Goal: Information Seeking & Learning: Learn about a topic

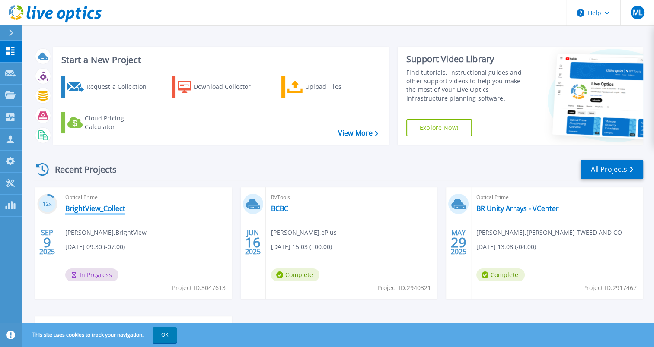
click at [105, 209] on link "BrightView_Collect" at bounding box center [95, 208] width 60 height 9
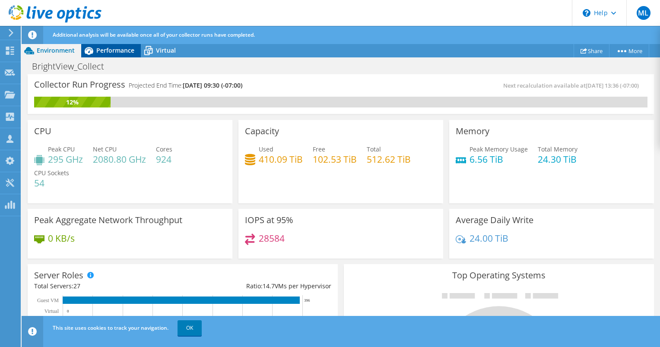
click at [124, 52] on span "Performance" at bounding box center [115, 50] width 38 height 8
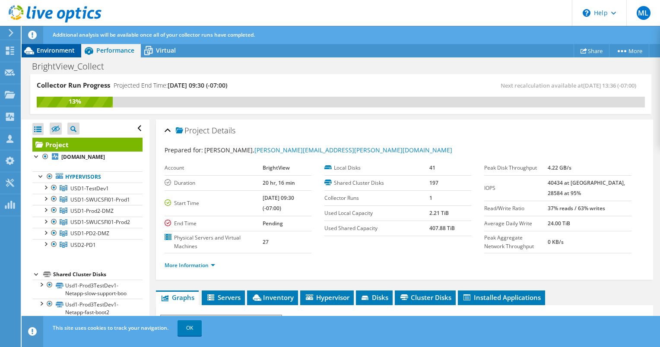
click at [55, 50] on span "Environment" at bounding box center [56, 50] width 38 height 8
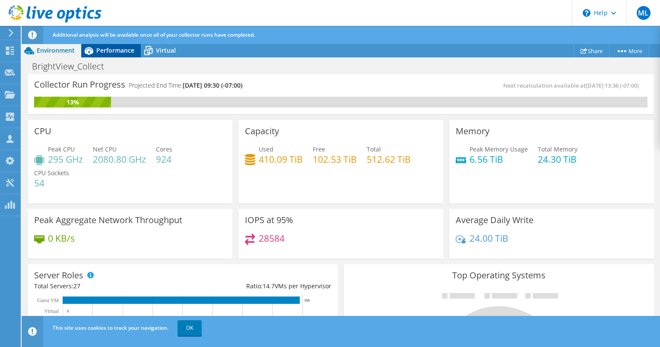
click at [119, 46] on span "Performance" at bounding box center [115, 50] width 38 height 8
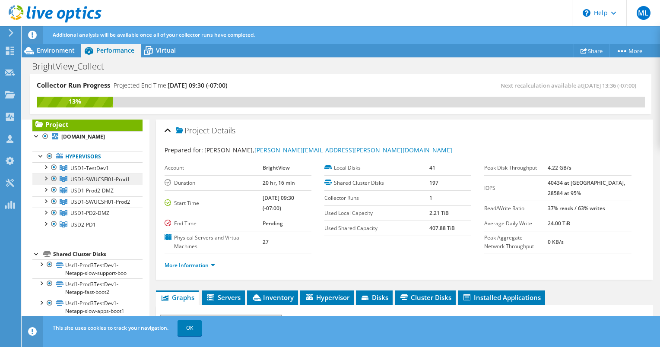
scroll to position [21, 0]
click at [46, 216] on div at bounding box center [45, 211] width 9 height 9
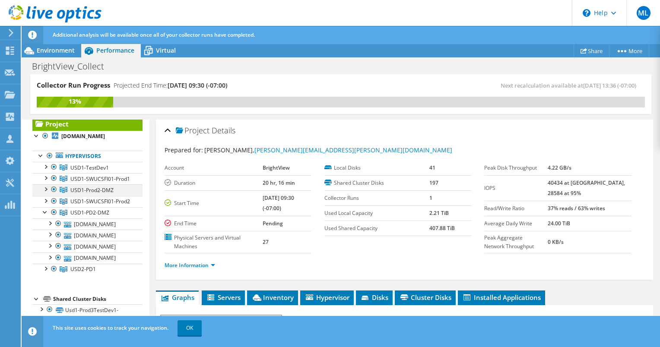
click at [47, 193] on div at bounding box center [45, 188] width 9 height 9
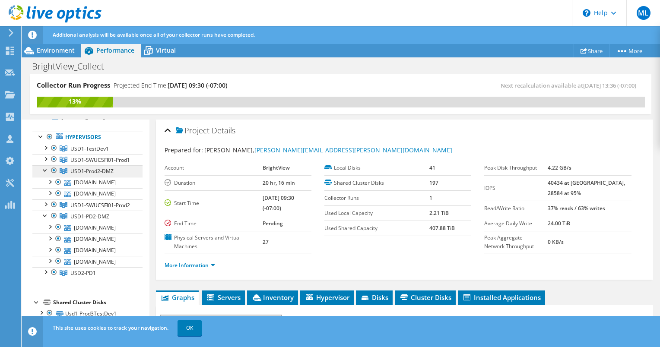
scroll to position [41, 0]
click at [44, 218] on div at bounding box center [45, 214] width 9 height 9
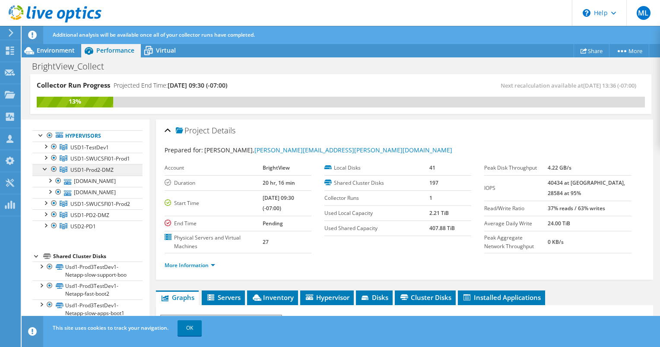
click at [100, 174] on span "USD1-Prod2-DMZ" at bounding box center [91, 169] width 43 height 7
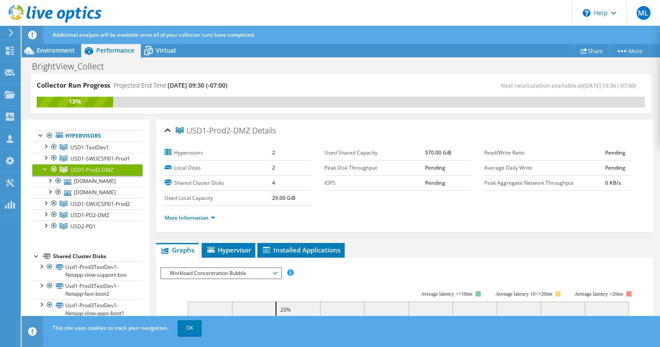
click at [51, 175] on div at bounding box center [54, 169] width 9 height 10
click at [173, 217] on link "More Information" at bounding box center [190, 217] width 51 height 7
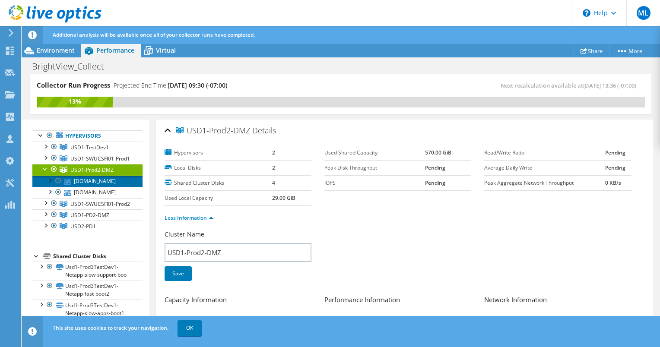
click at [49, 187] on link "usd1-vmpd2dmz-04.brightview.net" at bounding box center [87, 181] width 110 height 11
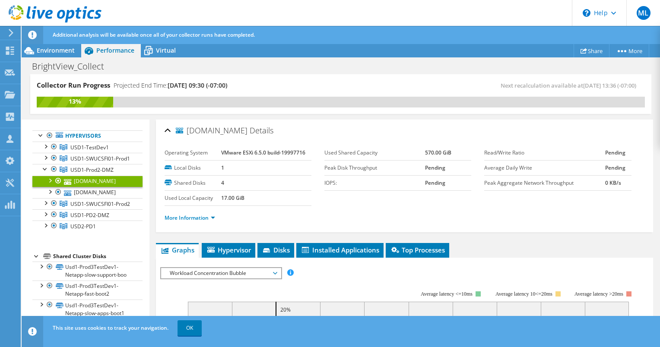
click at [51, 184] on div at bounding box center [49, 180] width 9 height 9
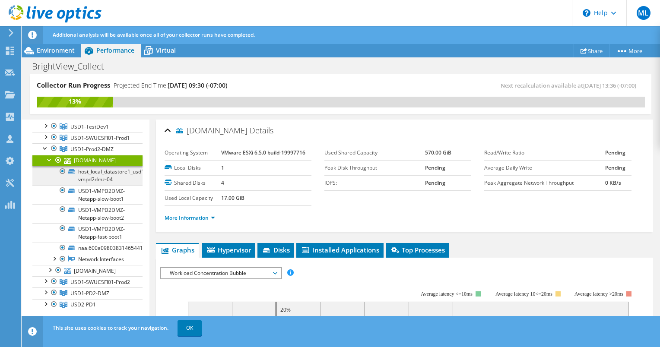
scroll to position [62, 0]
click at [48, 163] on div at bounding box center [49, 159] width 9 height 9
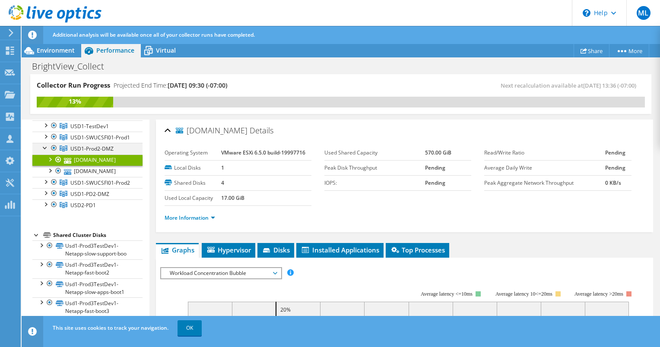
click at [41, 152] on div at bounding box center [45, 147] width 9 height 9
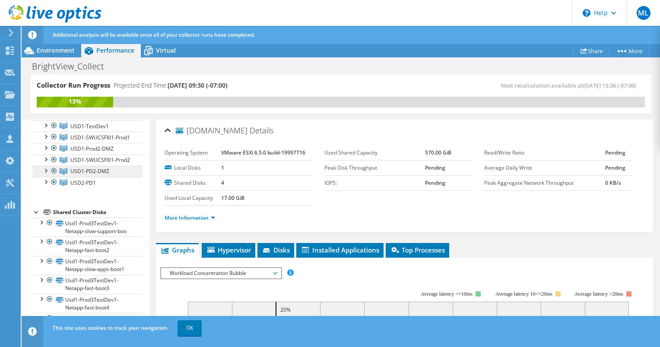
scroll to position [0, 0]
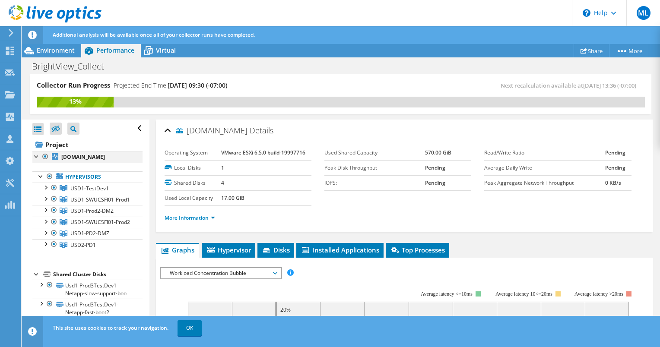
click at [36, 156] on div at bounding box center [36, 156] width 9 height 9
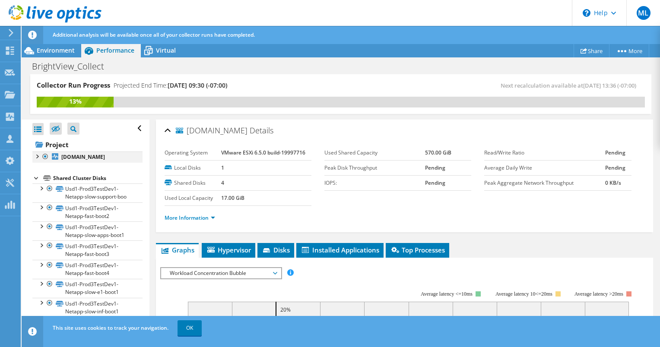
click at [37, 158] on div at bounding box center [36, 156] width 9 height 9
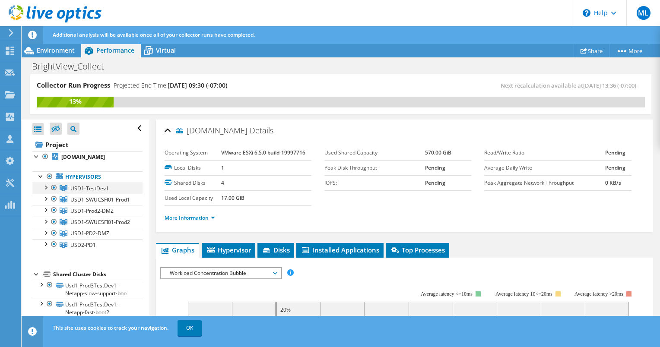
click at [45, 191] on div at bounding box center [45, 187] width 9 height 9
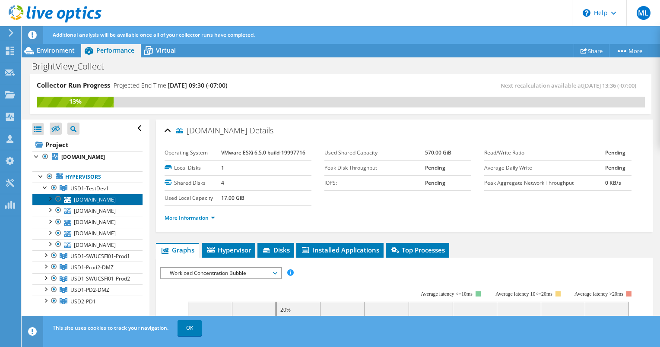
click at [80, 205] on link "usd1-vhtd1-01.brightview.net" at bounding box center [87, 199] width 110 height 11
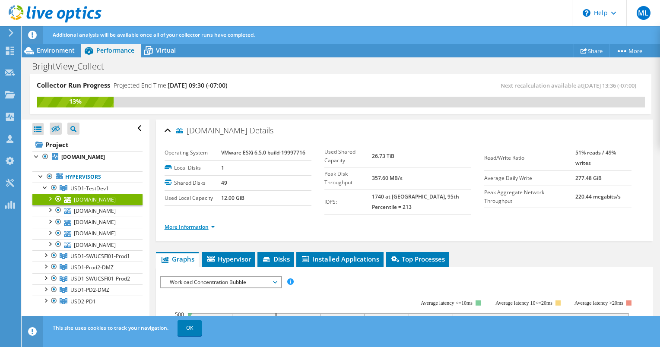
click at [215, 223] on link "More Information" at bounding box center [190, 226] width 51 height 7
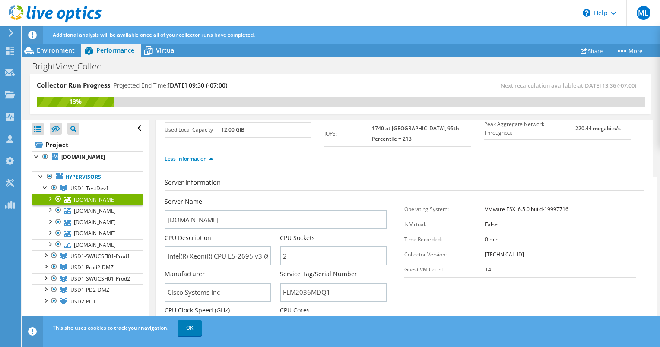
scroll to position [69, 0]
click at [209, 155] on link "Less Information" at bounding box center [189, 158] width 49 height 7
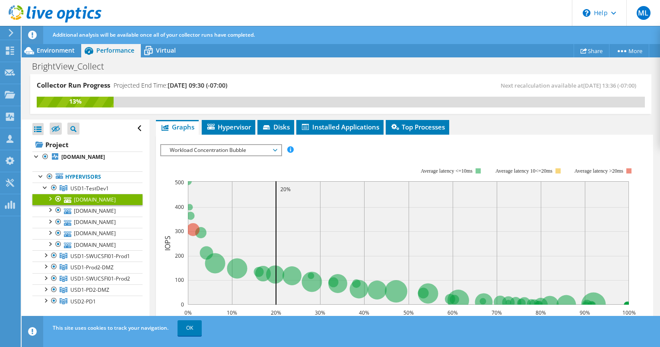
scroll to position [133, 0]
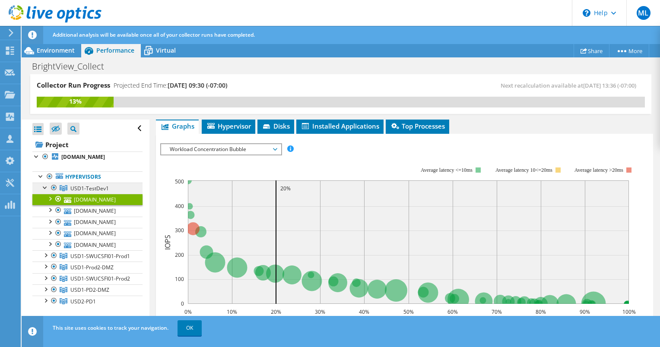
click at [93, 192] on span "USD1-TestDev1" at bounding box center [89, 188] width 38 height 7
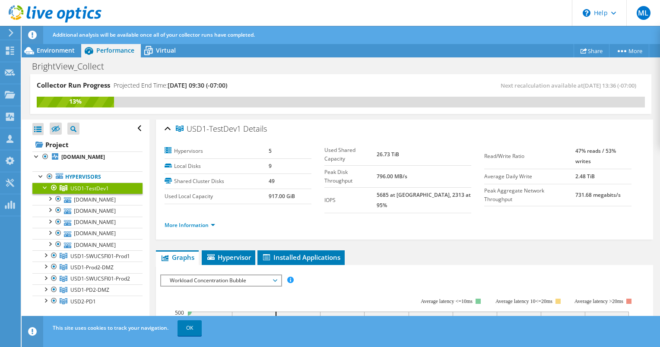
scroll to position [0, 0]
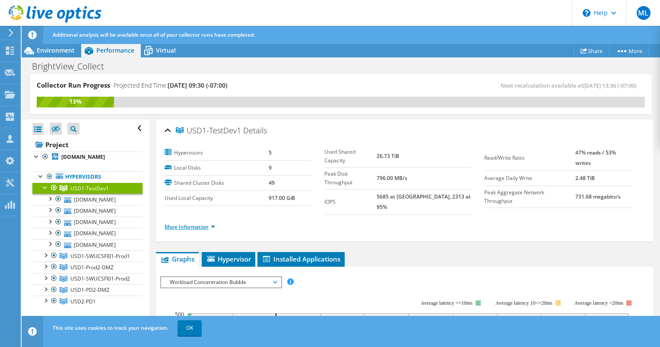
click at [206, 223] on link "More Information" at bounding box center [190, 226] width 51 height 7
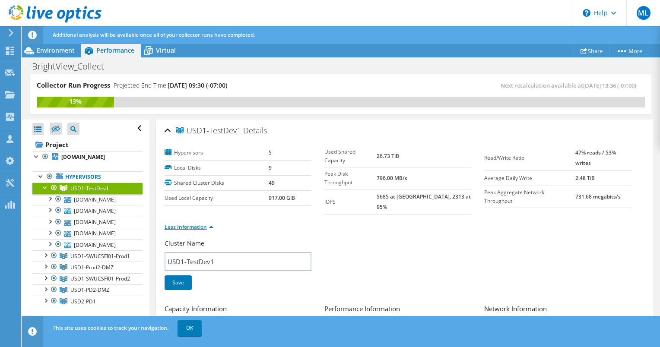
click at [206, 223] on link "Less Information" at bounding box center [189, 226] width 49 height 7
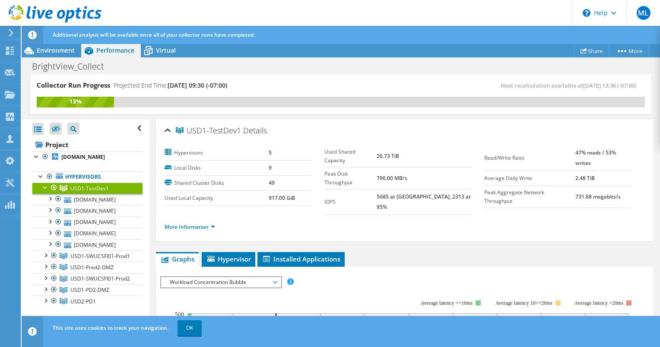
click at [41, 191] on div at bounding box center [45, 187] width 9 height 9
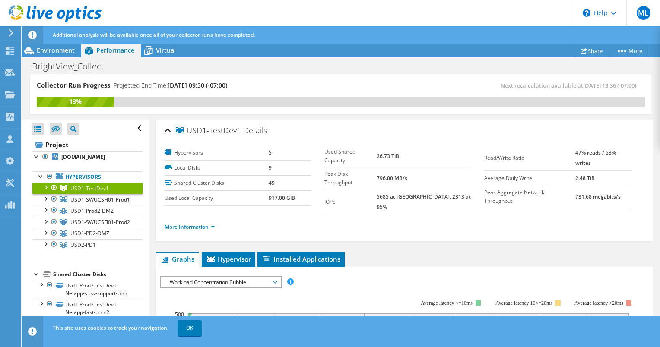
click at [41, 191] on div at bounding box center [45, 187] width 9 height 9
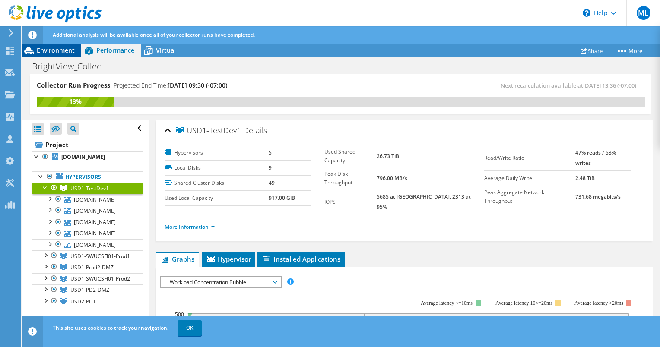
click at [66, 52] on span "Environment" at bounding box center [56, 50] width 38 height 8
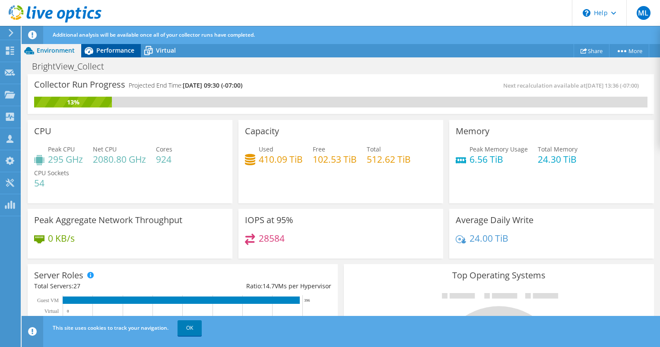
click at [89, 50] on icon at bounding box center [89, 51] width 9 height 8
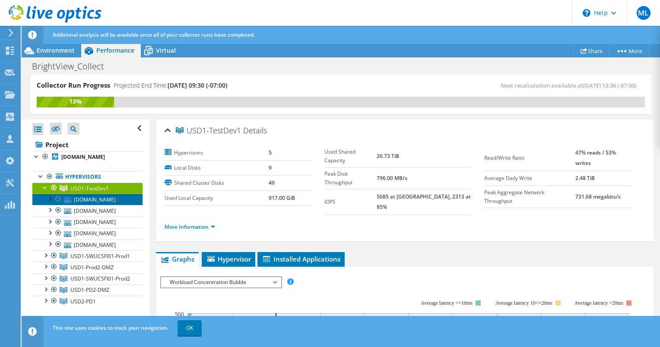
click at [81, 205] on link "usd1-vhtd1-01.brightview.net" at bounding box center [87, 199] width 110 height 11
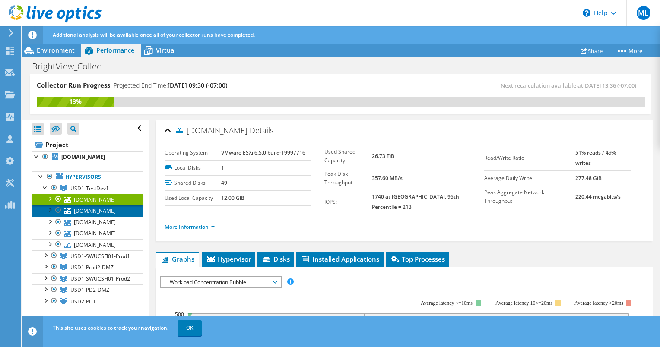
click at [102, 216] on link "usd1-vhtd1-02.brightview.net" at bounding box center [87, 210] width 110 height 11
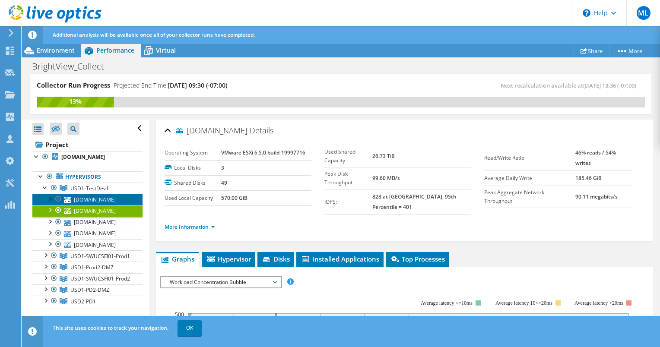
click at [84, 205] on link "usd1-vhtd1-01.brightview.net" at bounding box center [87, 199] width 110 height 11
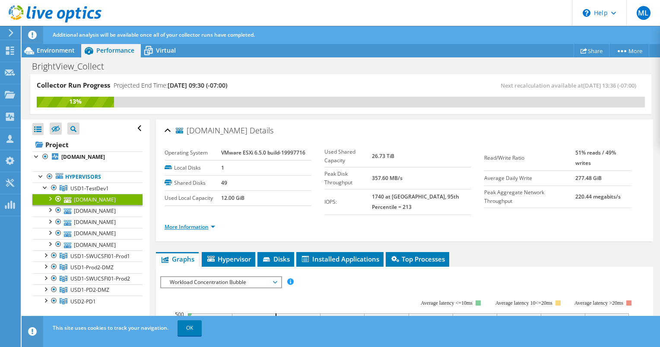
click at [197, 223] on link "More Information" at bounding box center [190, 226] width 51 height 7
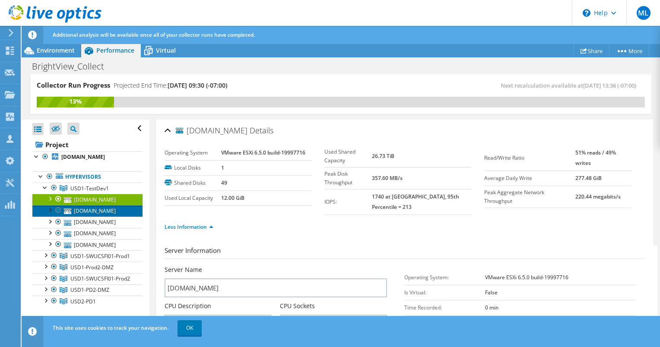
click at [88, 216] on link "usd1-vhtd1-02.brightview.net" at bounding box center [87, 210] width 110 height 11
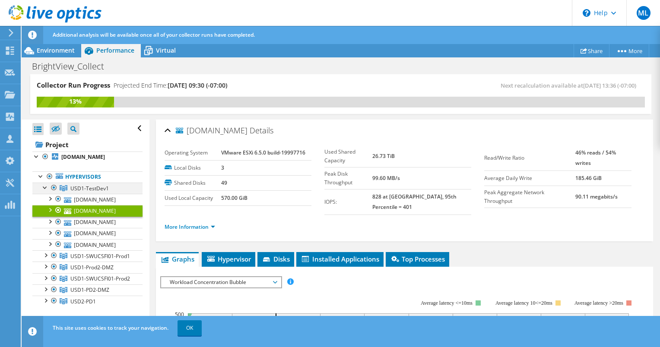
click at [43, 191] on div at bounding box center [45, 187] width 9 height 9
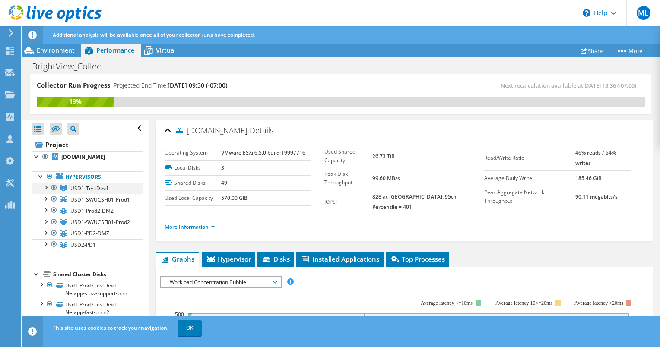
click at [47, 191] on div at bounding box center [45, 187] width 9 height 9
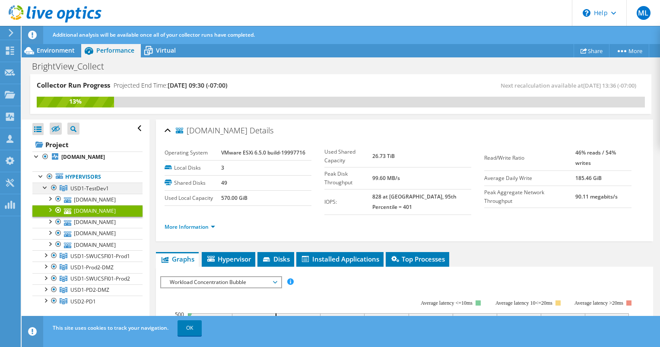
click at [45, 191] on div at bounding box center [45, 187] width 9 height 9
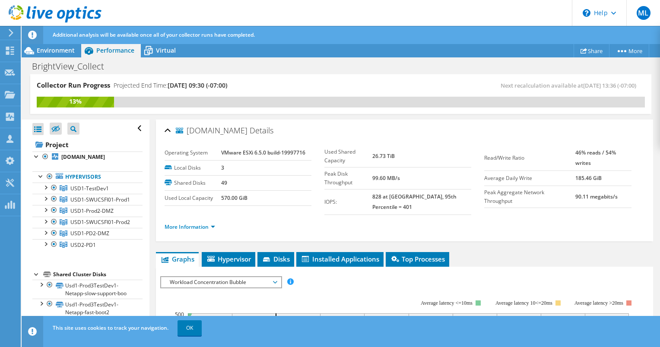
click at [273, 13] on header "ML Channel Partner Matt Lockwood matt.lockwood@eplus.com ePlus My Profile Log O…" at bounding box center [330, 13] width 660 height 26
click at [44, 203] on div at bounding box center [45, 198] width 9 height 9
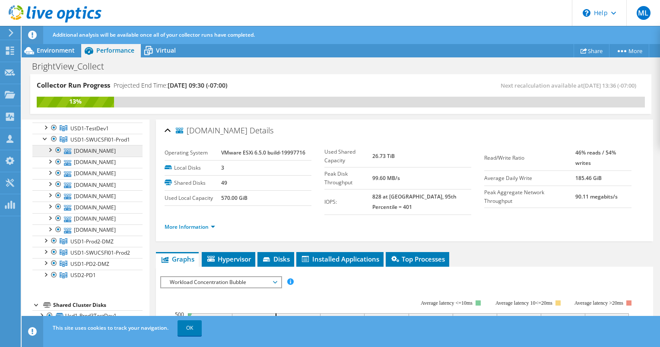
scroll to position [67, 0]
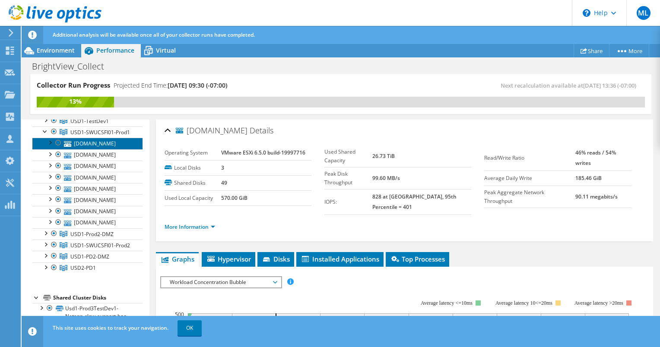
click at [98, 149] on link "usd1-vhbbpd1-03.brightview.net" at bounding box center [87, 143] width 110 height 11
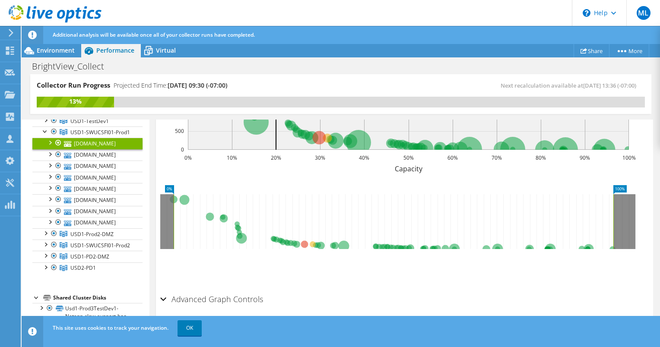
scroll to position [0, 0]
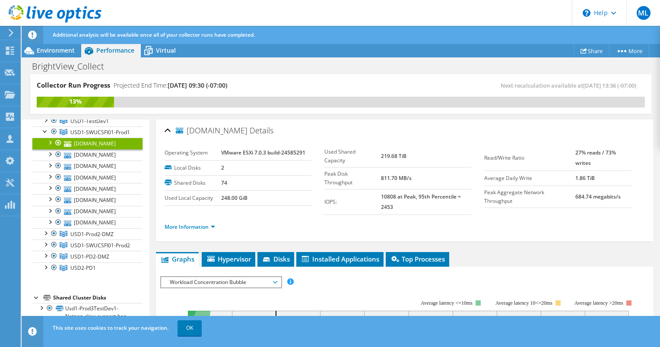
click at [50, 146] on div at bounding box center [49, 142] width 9 height 9
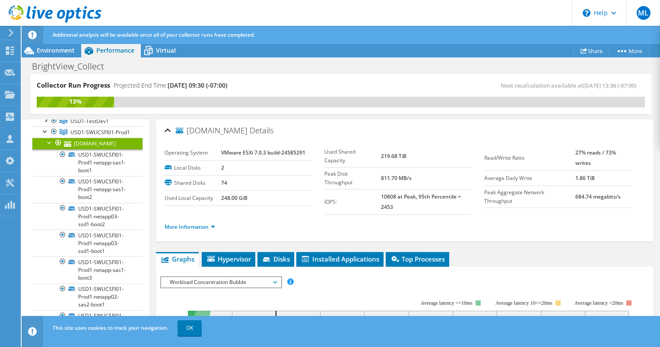
click at [50, 146] on div at bounding box center [49, 142] width 9 height 9
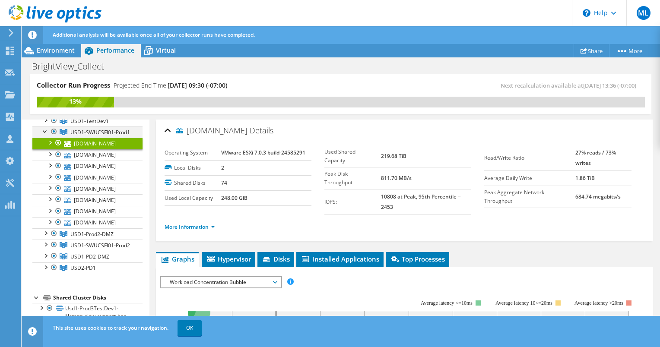
click at [42, 135] on div at bounding box center [45, 131] width 9 height 9
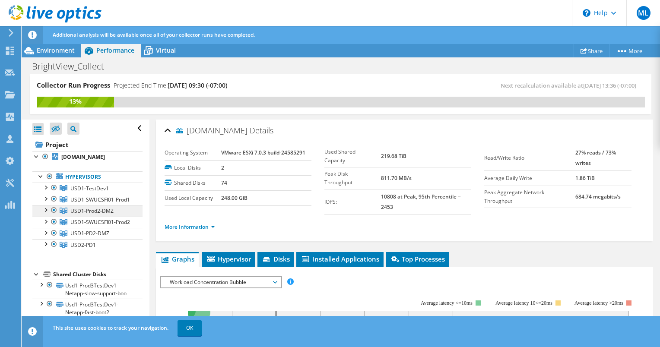
click at [87, 215] on span "USD1-Prod2-DMZ" at bounding box center [91, 210] width 43 height 7
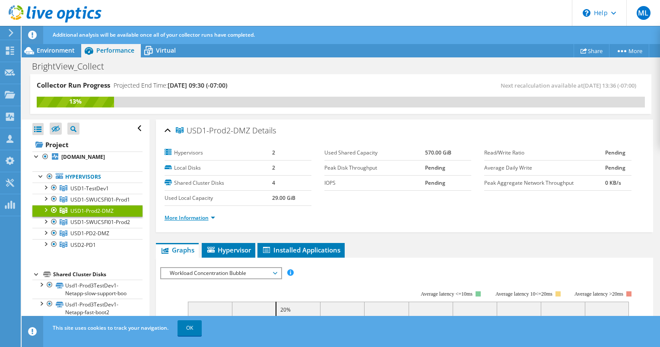
click at [213, 214] on link "More Information" at bounding box center [190, 217] width 51 height 7
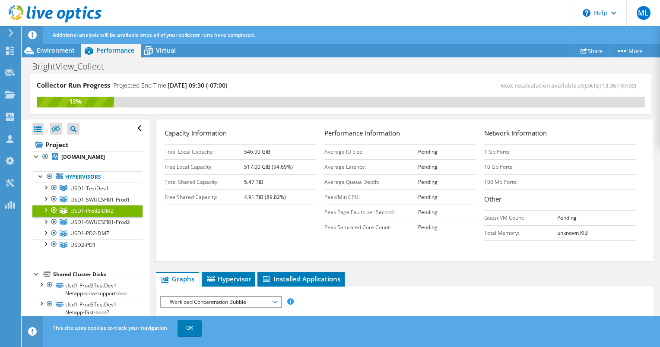
scroll to position [166, 0]
click at [239, 282] on li "Hypervisor" at bounding box center [229, 280] width 54 height 15
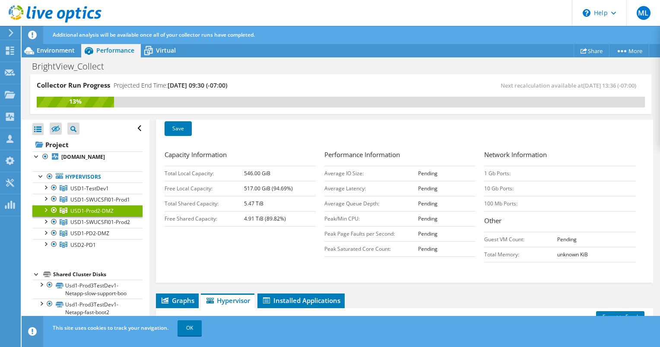
scroll to position [320, 0]
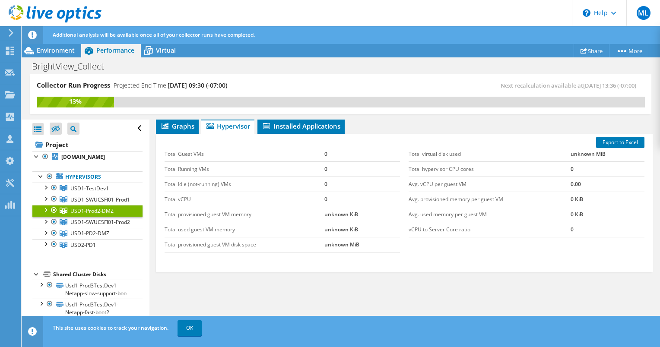
click at [44, 214] on div at bounding box center [45, 209] width 9 height 9
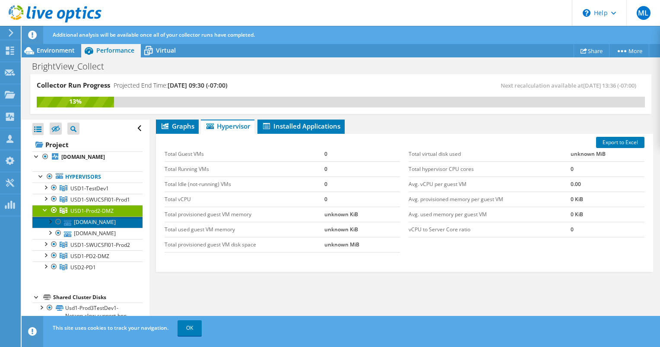
click at [92, 228] on link "usd1-vmpd2dmz-04.brightview.net" at bounding box center [87, 222] width 110 height 11
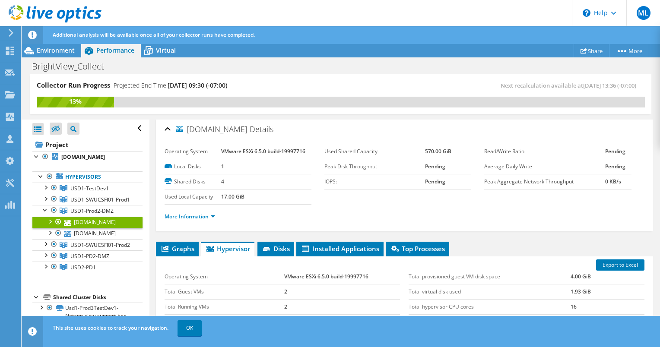
scroll to position [0, 0]
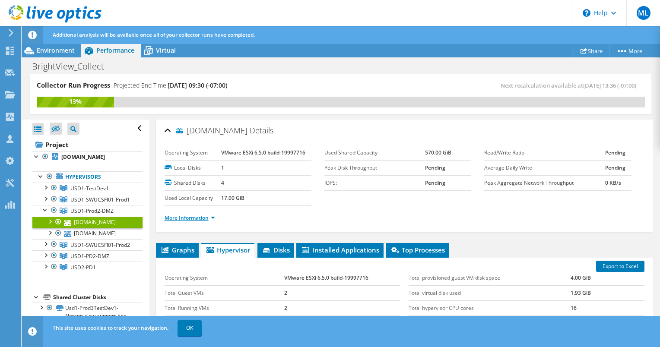
click at [209, 215] on link "More Information" at bounding box center [190, 217] width 51 height 7
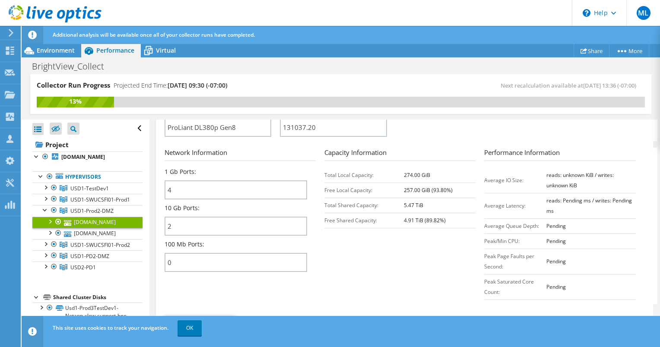
scroll to position [297, 0]
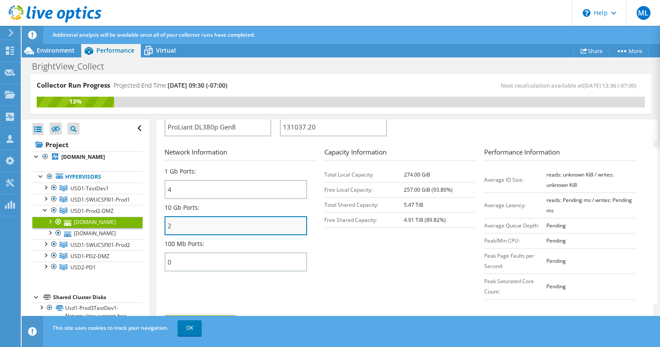
click at [205, 226] on input "2" at bounding box center [236, 225] width 143 height 19
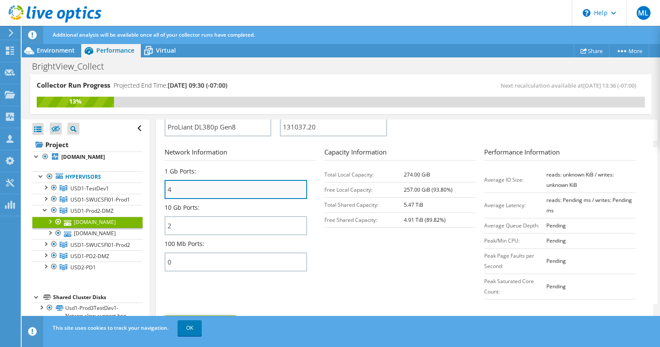
click at [204, 185] on input "4" at bounding box center [236, 189] width 143 height 19
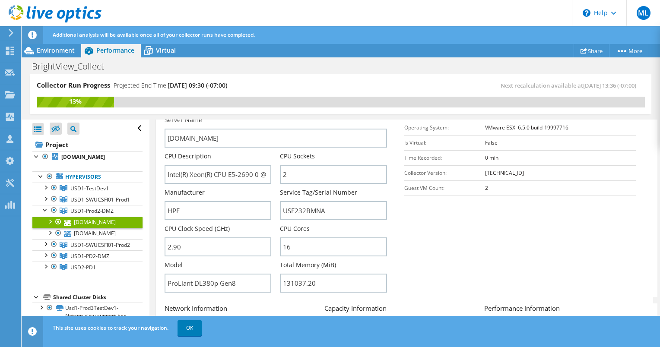
scroll to position [143, 0]
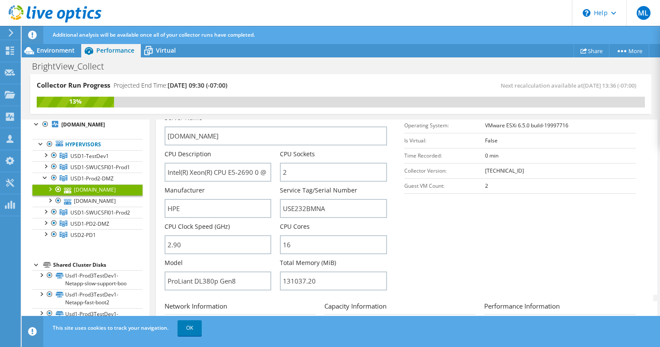
scroll to position [40, 0]
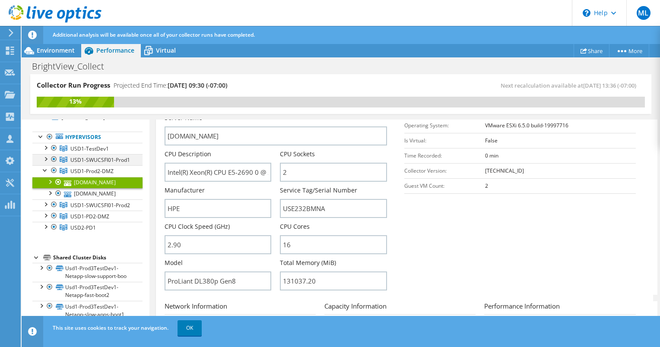
click at [45, 163] on div at bounding box center [45, 158] width 9 height 9
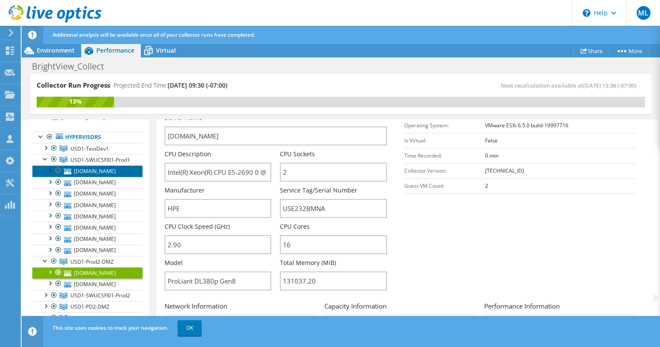
click at [83, 177] on link "usd1-vhbbpd1-03.brightview.net" at bounding box center [87, 170] width 110 height 11
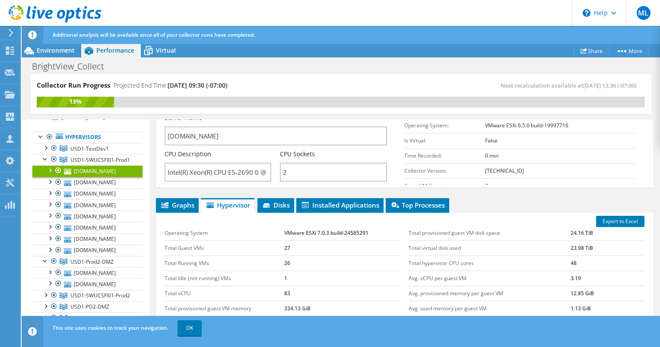
scroll to position [134, 0]
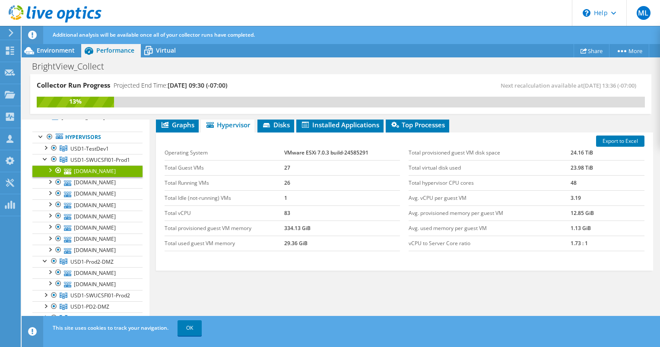
click at [47, 174] on div at bounding box center [49, 169] width 9 height 9
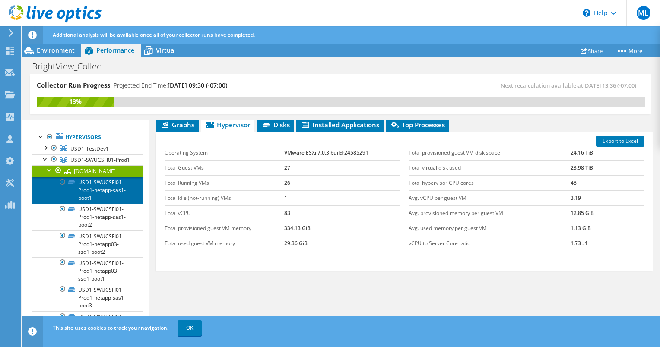
click at [102, 204] on link "USD1-SWUCSFI01-Prod1-netapp-sas1-boot1" at bounding box center [87, 190] width 110 height 27
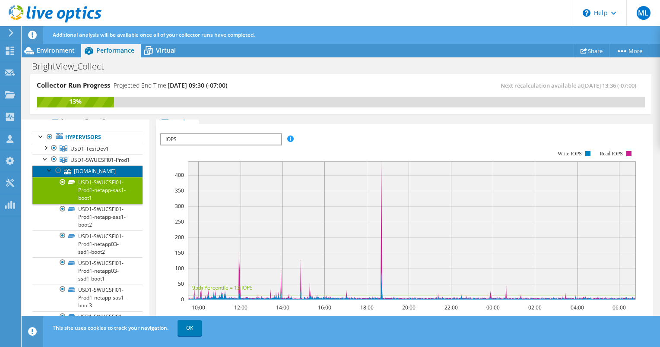
click at [96, 177] on link "usd1-vhbbpd1-03.brightview.net" at bounding box center [87, 170] width 110 height 11
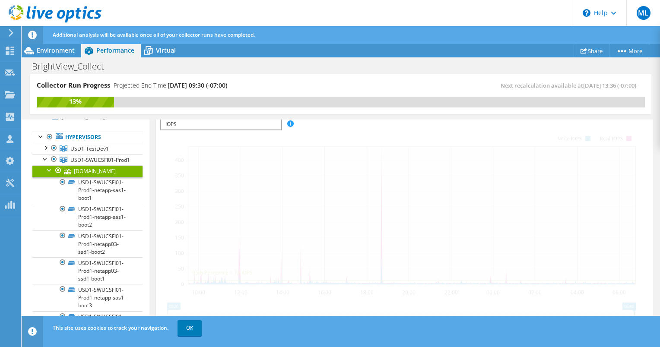
scroll to position [152, 0]
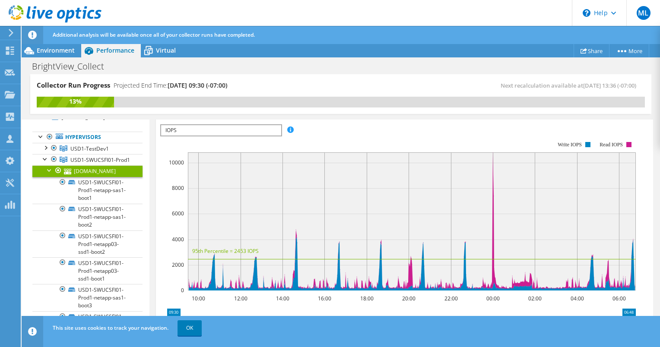
click at [47, 174] on div at bounding box center [49, 169] width 9 height 9
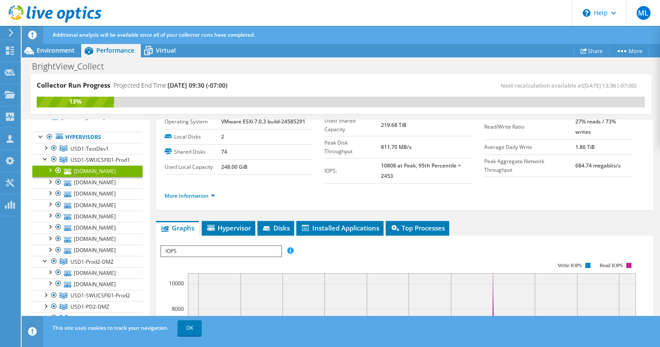
scroll to position [17, 0]
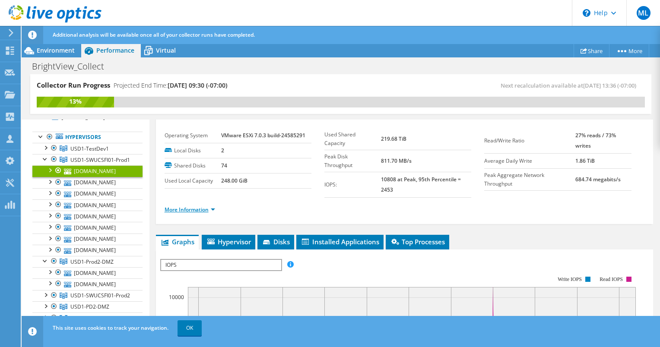
click at [211, 209] on link "More Information" at bounding box center [190, 209] width 51 height 7
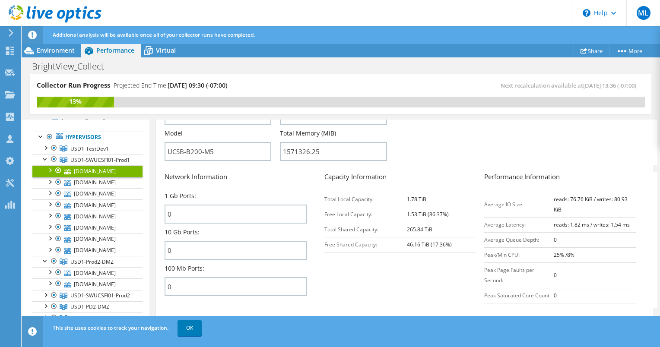
scroll to position [282, 0]
click at [91, 188] on link "usd1-vhbbpd1-01.brightview.net" at bounding box center [87, 182] width 110 height 11
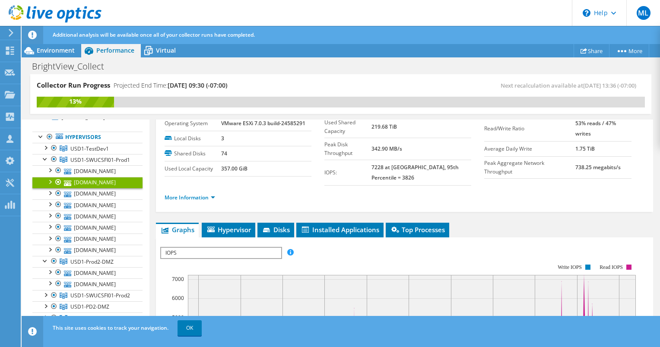
scroll to position [0, 0]
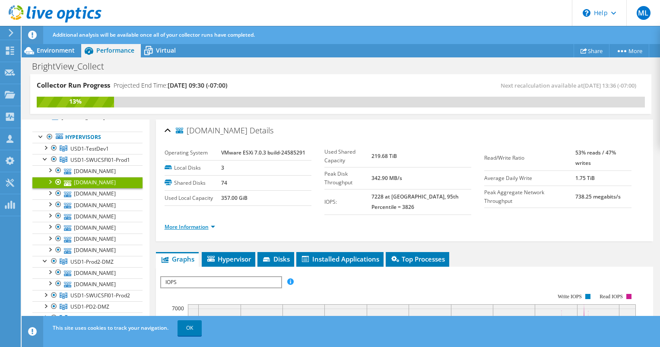
click at [202, 223] on link "More Information" at bounding box center [190, 226] width 51 height 7
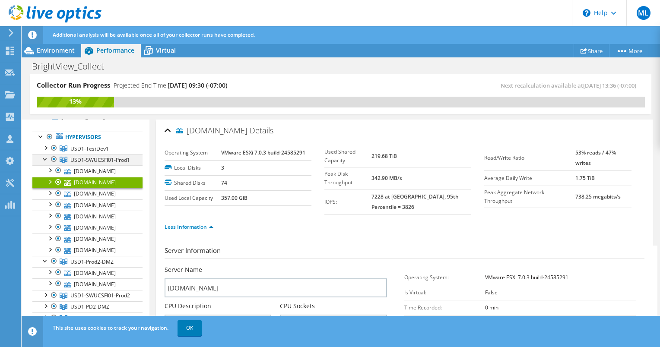
click at [44, 163] on div at bounding box center [45, 158] width 9 height 9
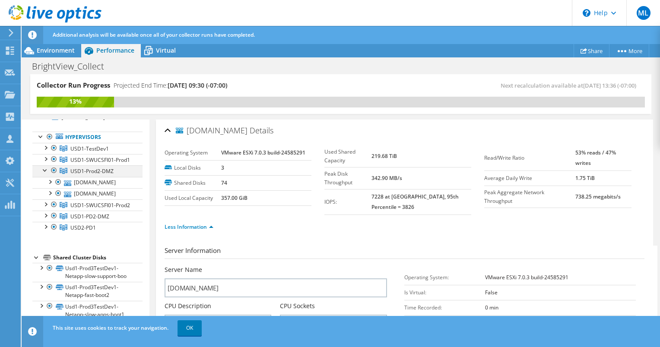
click at [44, 174] on div at bounding box center [45, 169] width 9 height 9
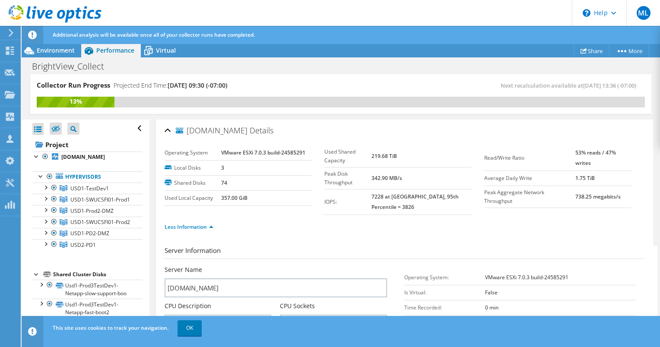
click at [10, 34] on icon at bounding box center [11, 33] width 6 height 8
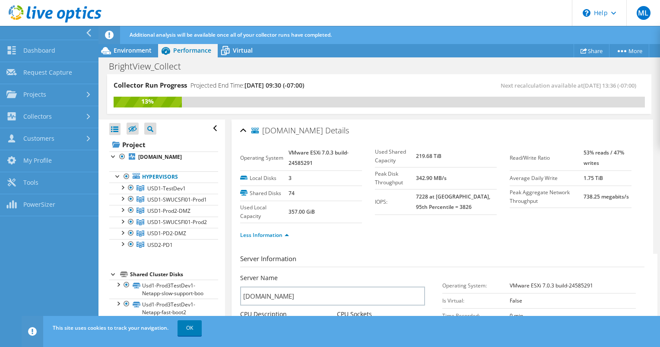
click at [91, 33] on icon at bounding box center [89, 33] width 6 height 8
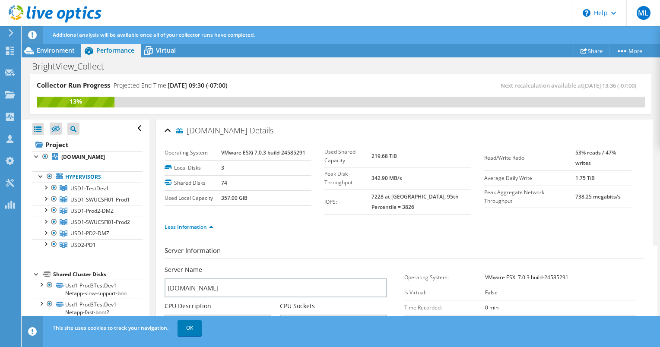
click at [30, 36] on icon at bounding box center [32, 35] width 9 height 9
